Goal: Transaction & Acquisition: Purchase product/service

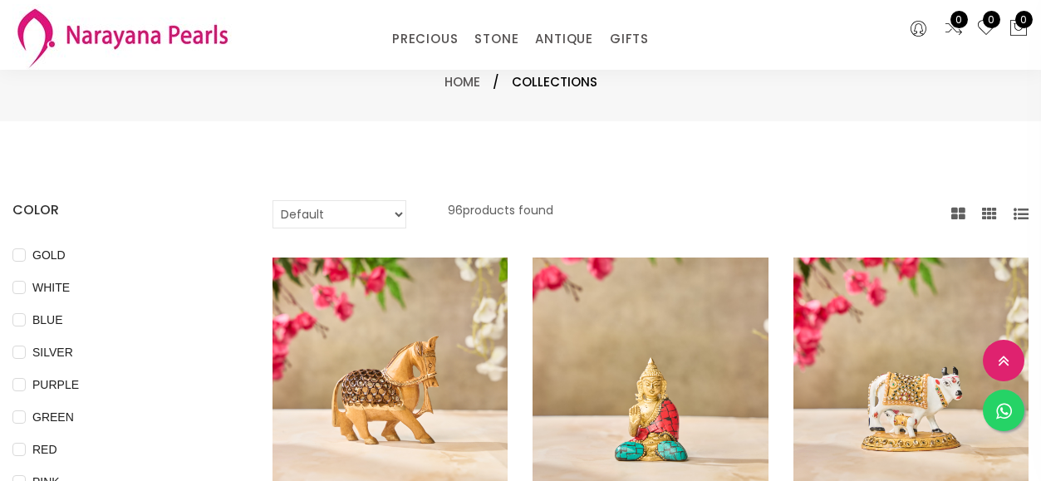
select select "INR"
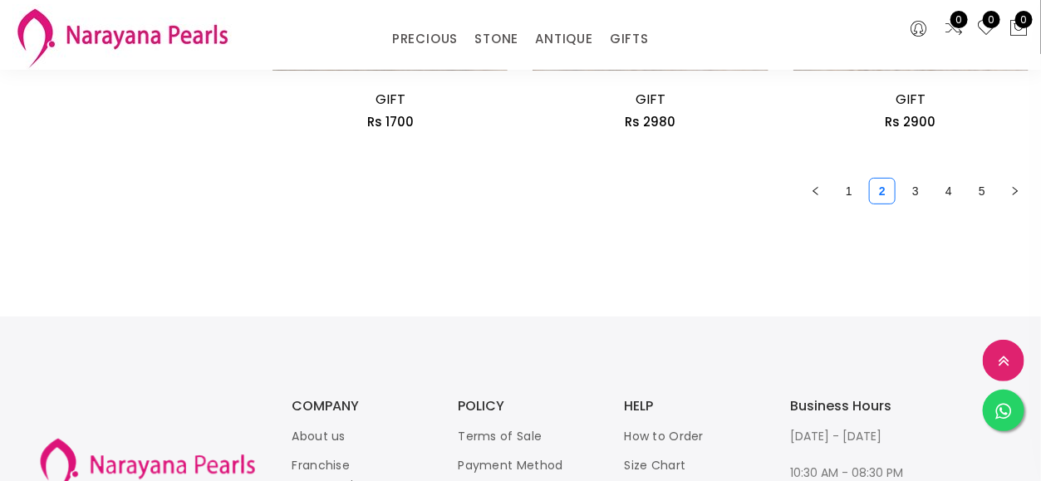
scroll to position [2409, 0]
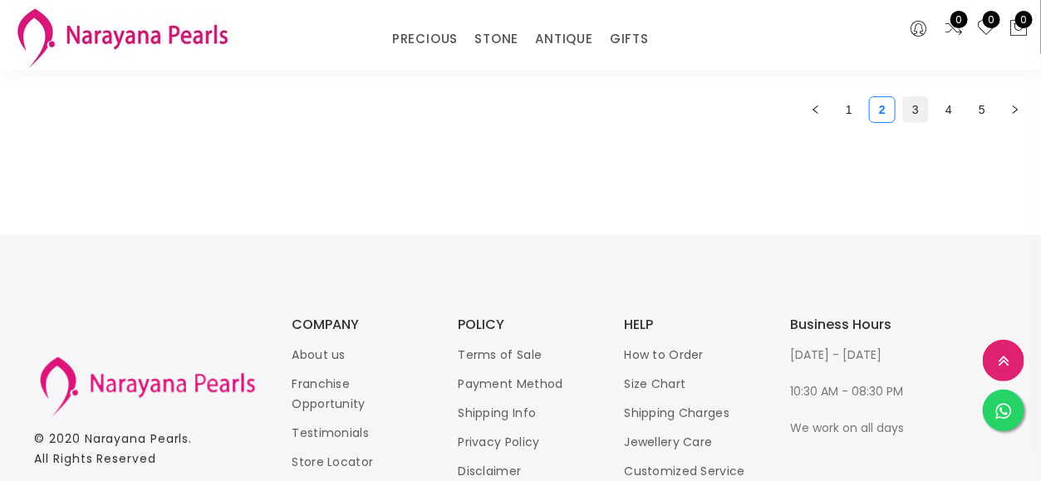
click at [915, 112] on link "3" at bounding box center [915, 109] width 25 height 25
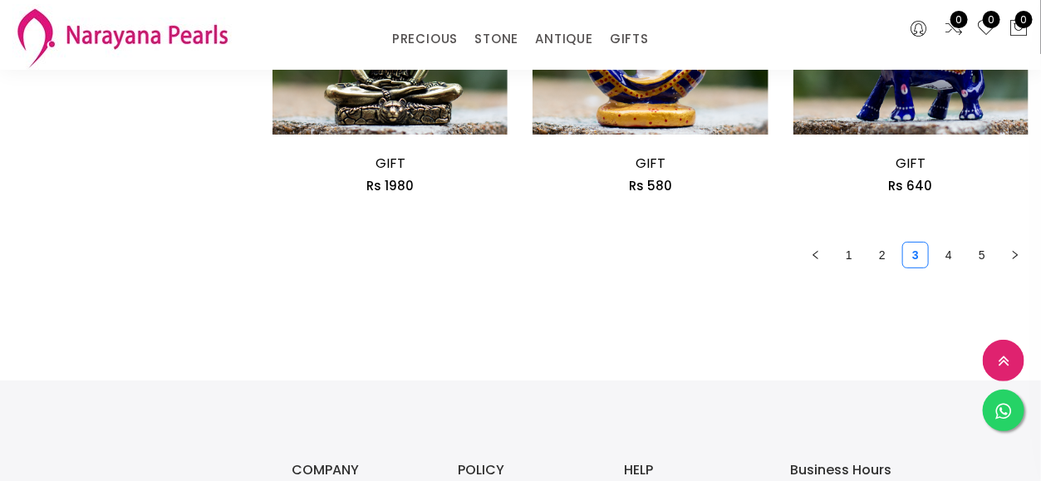
scroll to position [2160, 0]
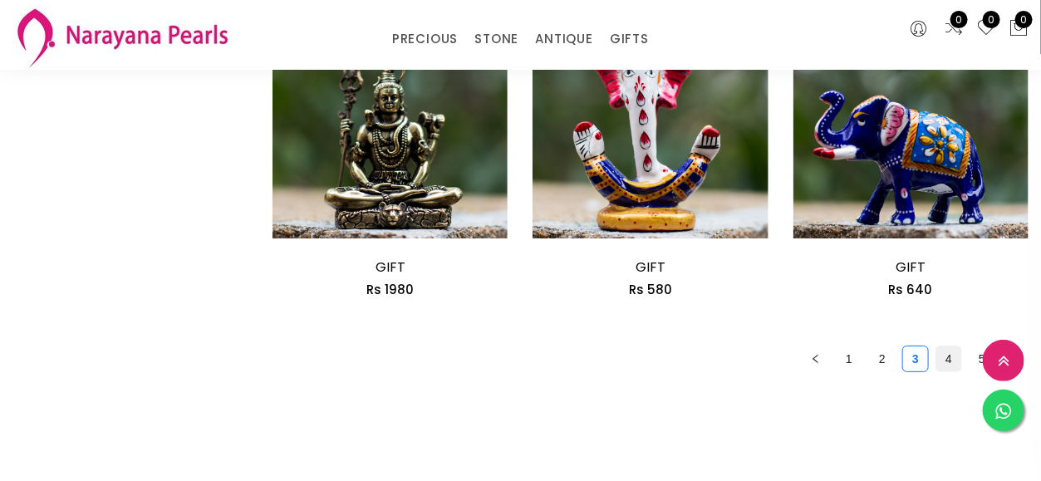
click at [950, 361] on link "4" at bounding box center [948, 358] width 25 height 25
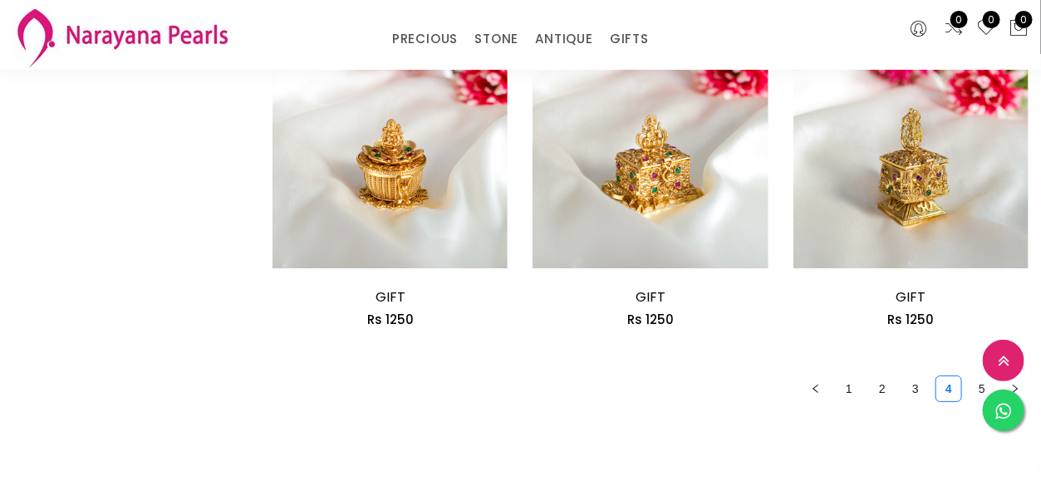
scroll to position [2160, 0]
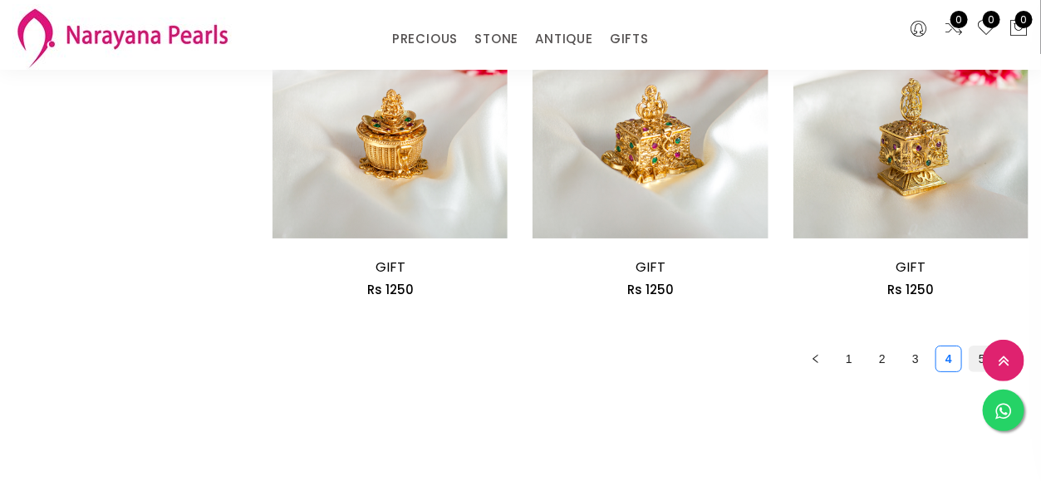
click at [977, 355] on link "5" at bounding box center [981, 358] width 25 height 25
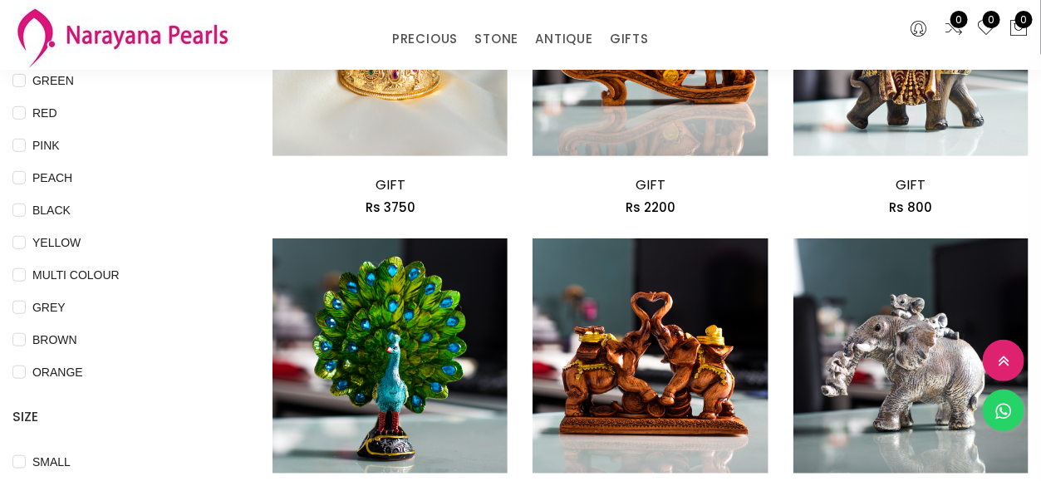
scroll to position [415, 0]
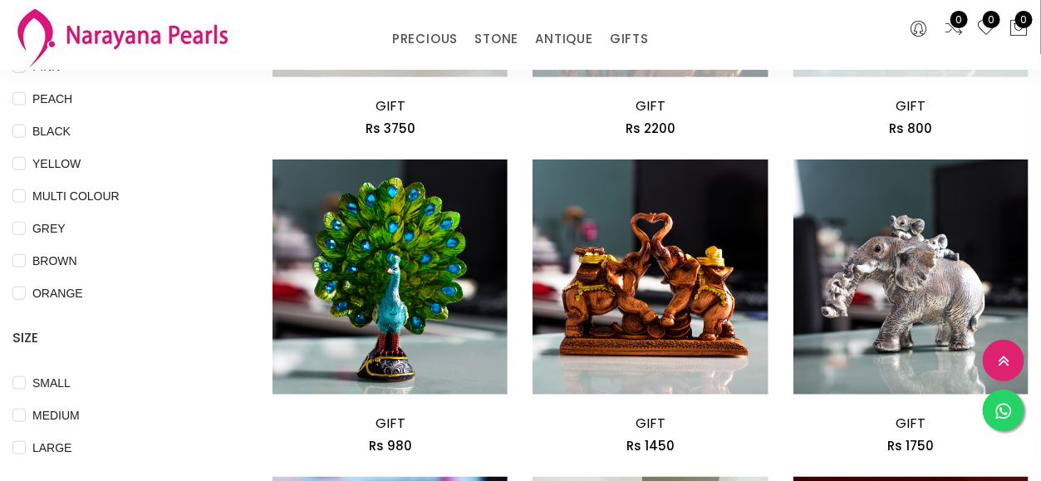
click at [230, 196] on div "COLOR GOLD WHITE BLUE SILVER PURPLE GREEN RED PINK PEACH BLACK YELLOW MULTI COL…" at bounding box center [129, 121] width 235 height 673
click at [242, 228] on div "COLOR GOLD WHITE BLUE SILVER PURPLE GREEN RED PINK PEACH BLACK YELLOW MULTI COL…" at bounding box center [129, 121] width 235 height 673
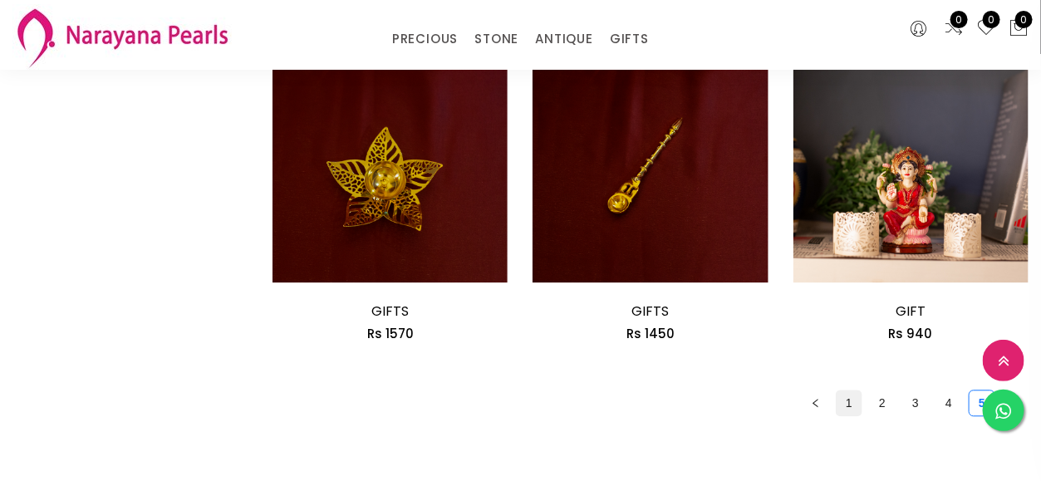
click at [856, 403] on link "1" at bounding box center [849, 402] width 25 height 25
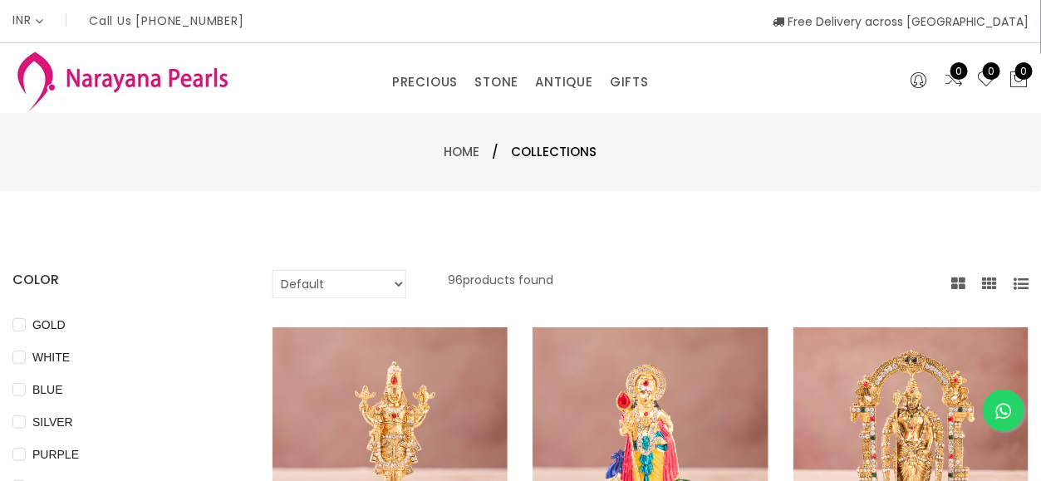
scroll to position [1174, 0]
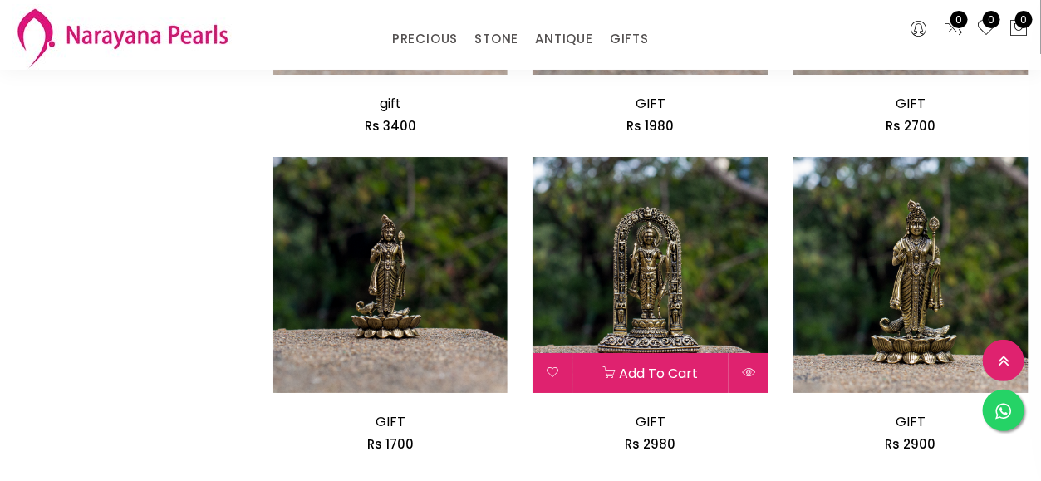
scroll to position [2326, 0]
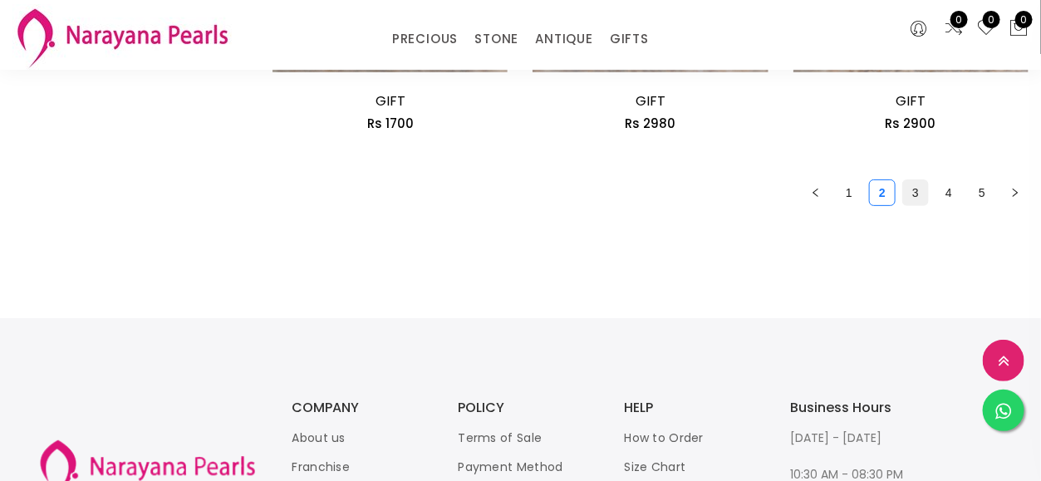
click at [916, 180] on link "3" at bounding box center [915, 192] width 25 height 25
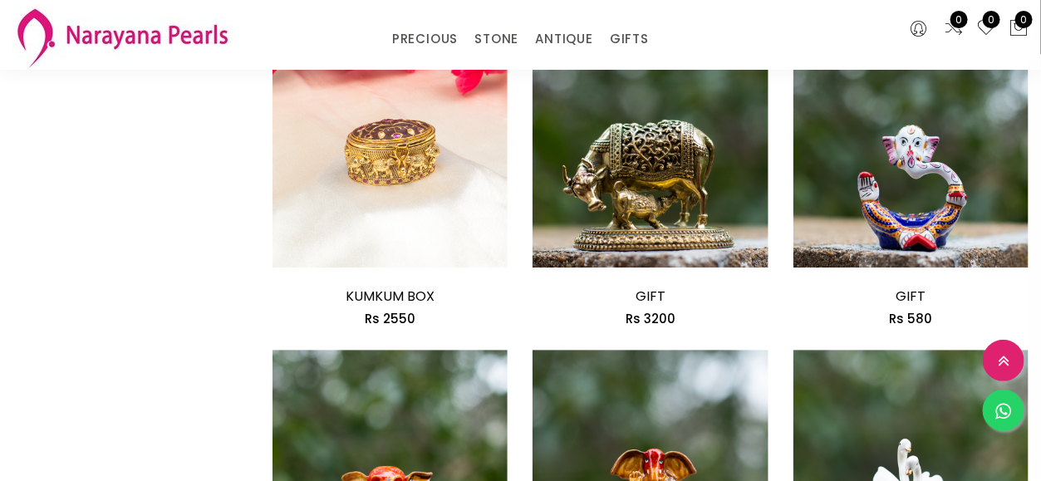
scroll to position [1994, 0]
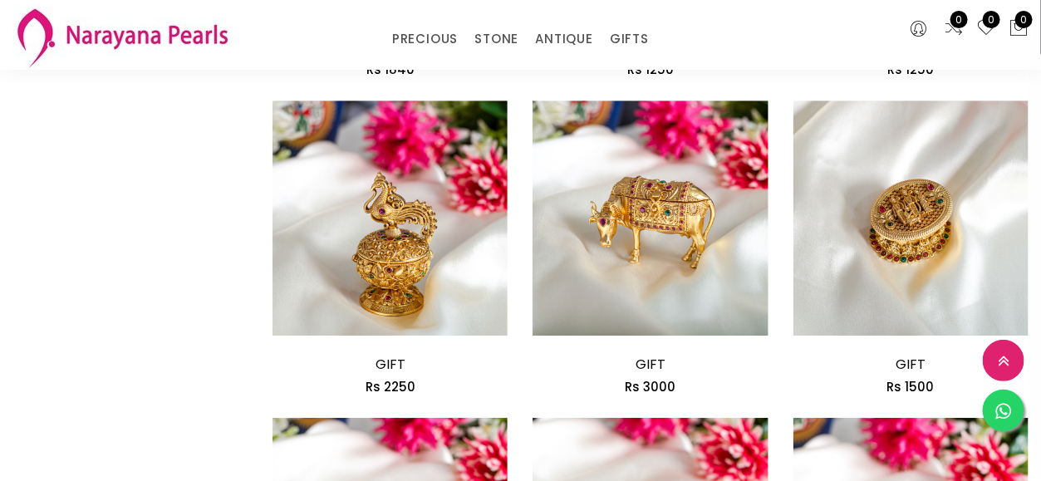
scroll to position [2243, 0]
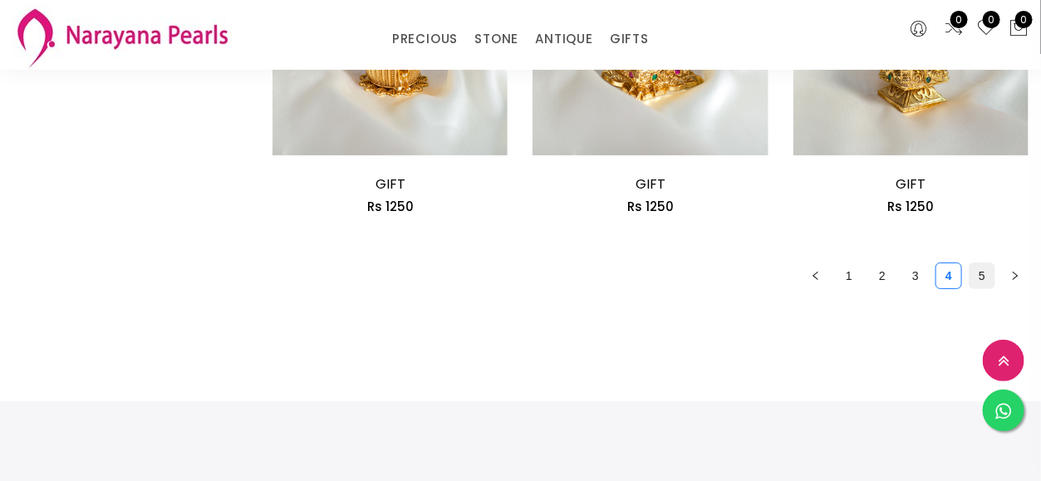
click at [983, 272] on link "5" at bounding box center [981, 275] width 25 height 25
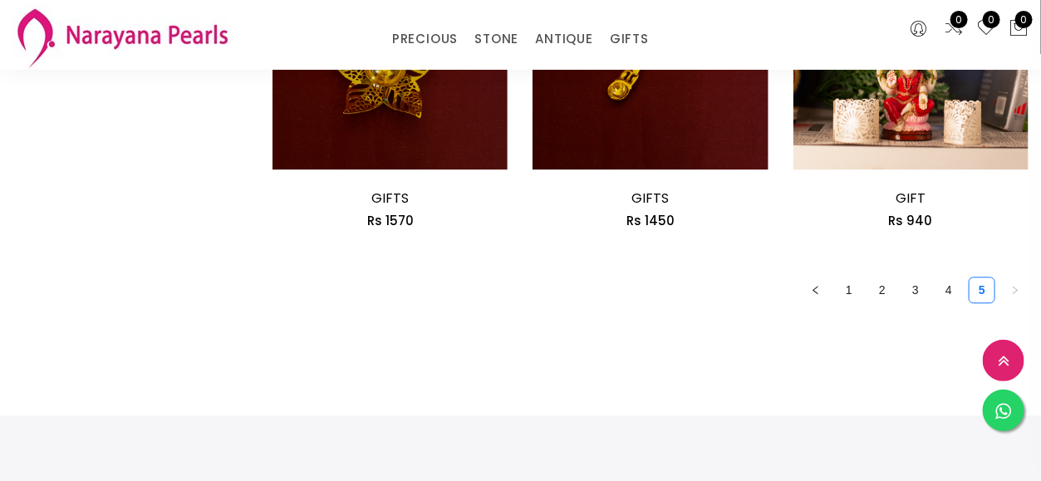
scroll to position [1080, 0]
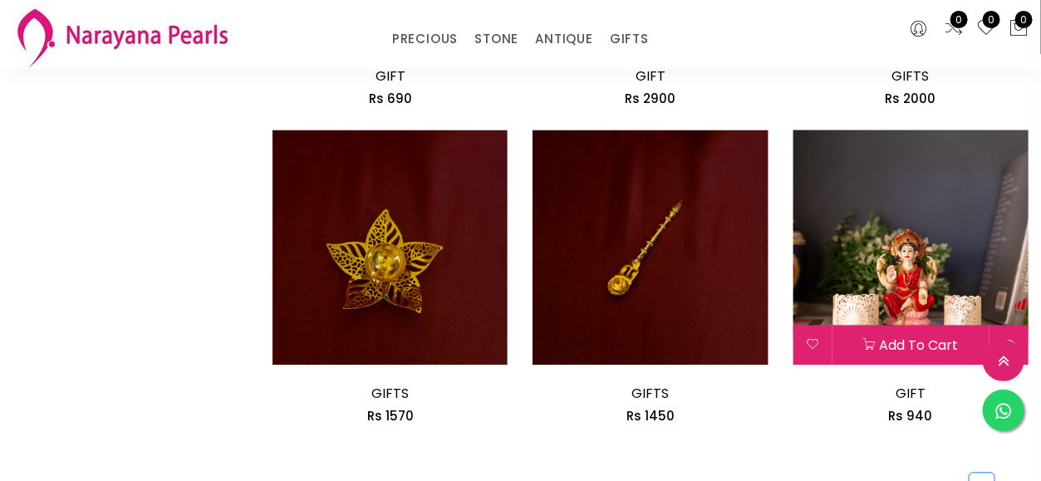
click at [926, 271] on img at bounding box center [910, 247] width 235 height 235
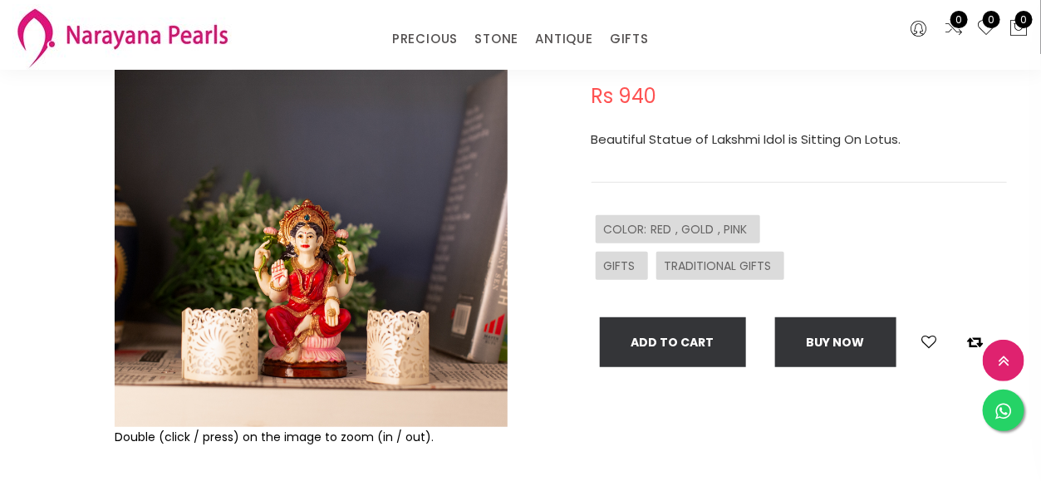
scroll to position [166, 0]
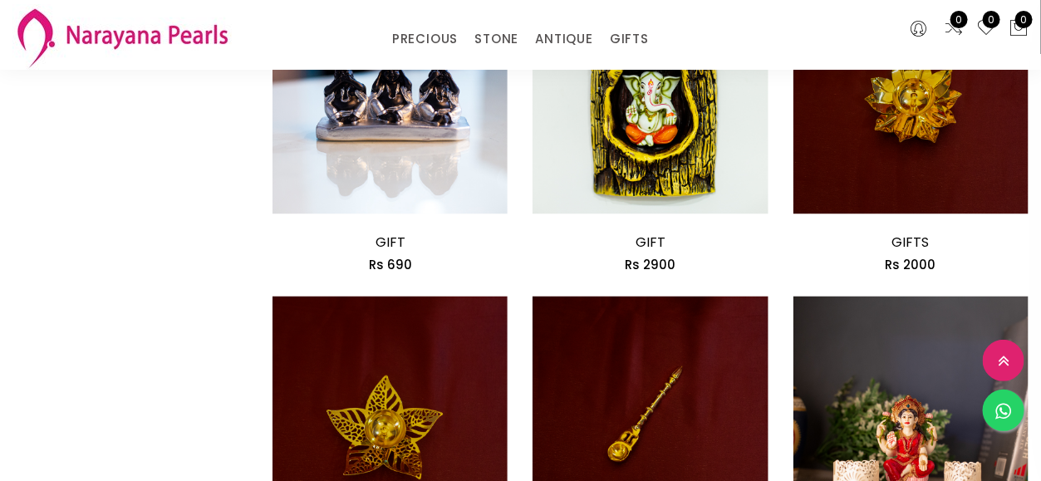
scroll to position [1246, 0]
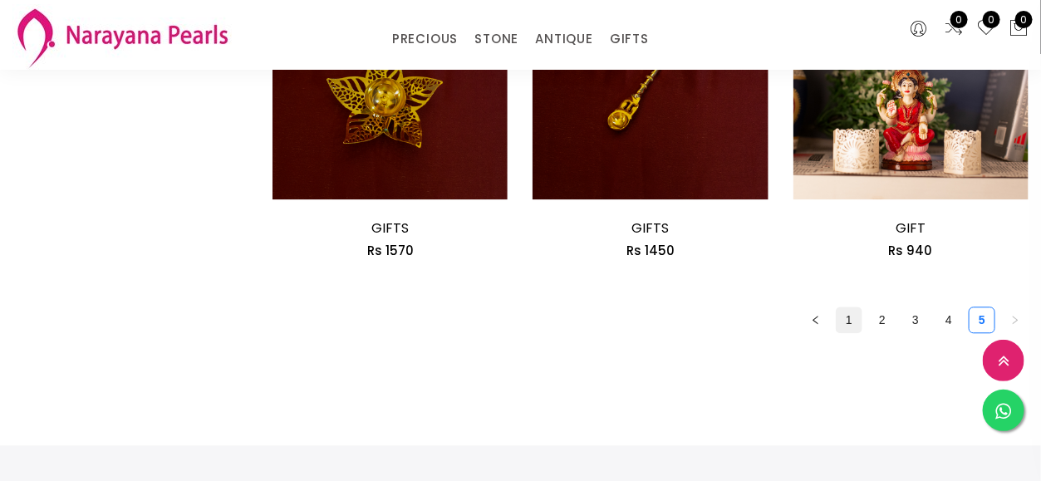
click at [851, 324] on link "1" at bounding box center [849, 319] width 25 height 25
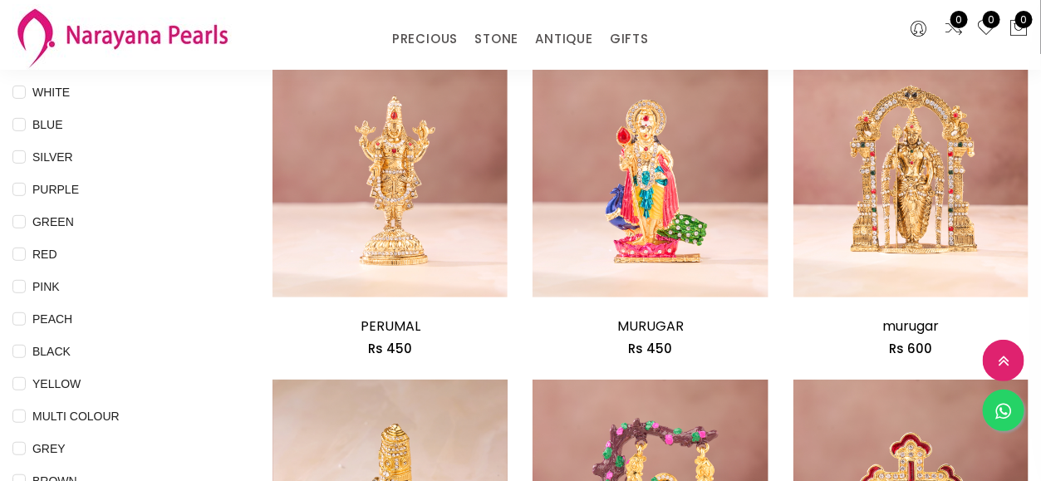
scroll to position [83, 0]
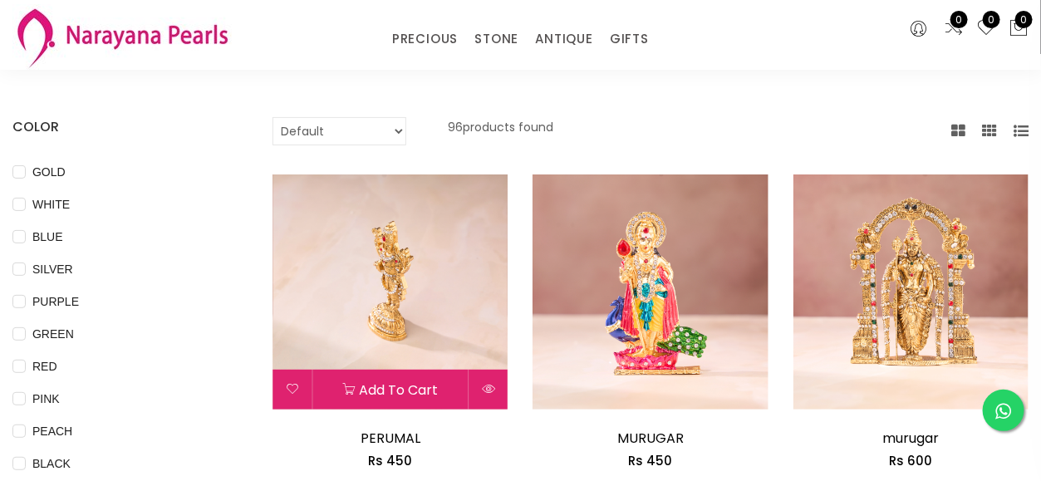
click at [404, 269] on img at bounding box center [389, 291] width 235 height 235
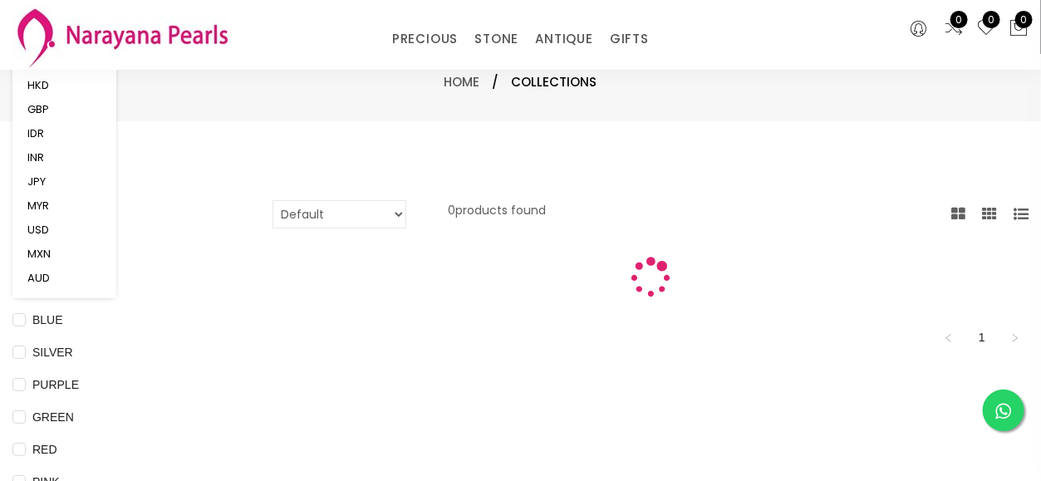
scroll to position [83, 0]
